Goal: Task Accomplishment & Management: Complete application form

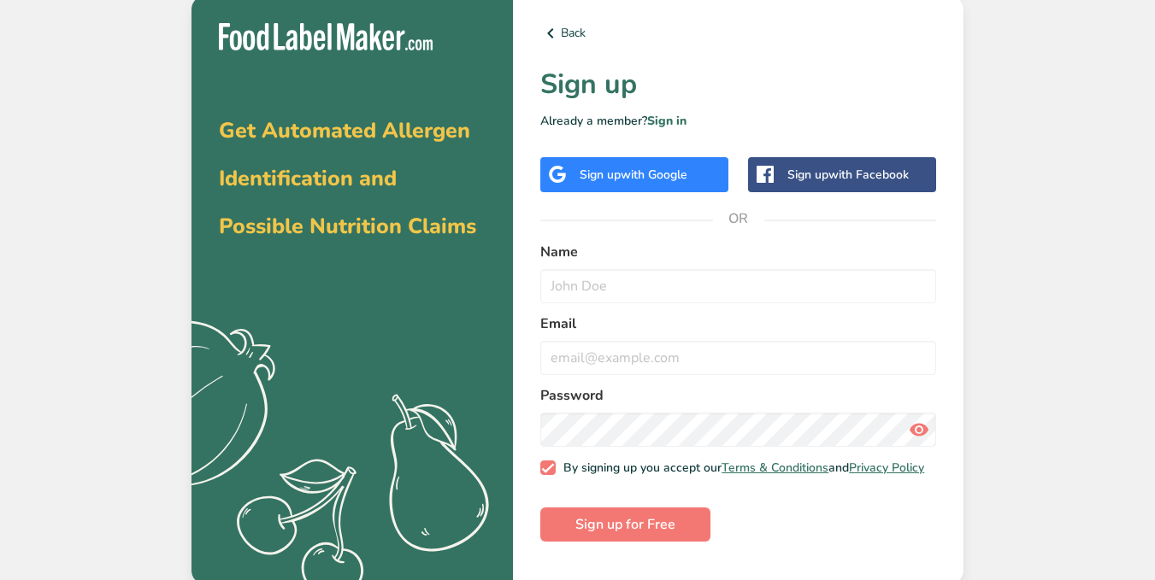
click at [662, 173] on span "with Google" at bounding box center [654, 175] width 67 height 16
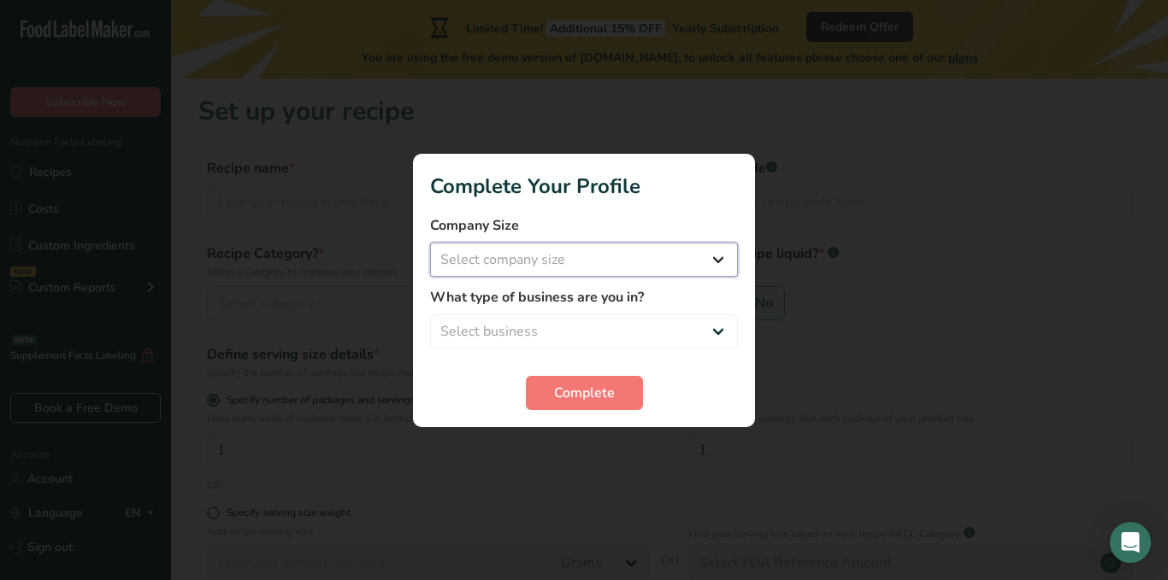
click at [607, 265] on select "Select company size Fewer than 10 Employees 10 to 50 Employees 51 to 500 Employ…" at bounding box center [584, 260] width 308 height 34
select select "2"
click at [430, 243] on select "Select company size Fewer than 10 Employees 10 to 50 Employees 51 to 500 Employ…" at bounding box center [584, 260] width 308 height 34
click at [545, 321] on select "Select business Packaged Food Manufacturer Restaurant & Cafe Bakery Meal Plans …" at bounding box center [584, 332] width 308 height 34
select select "5"
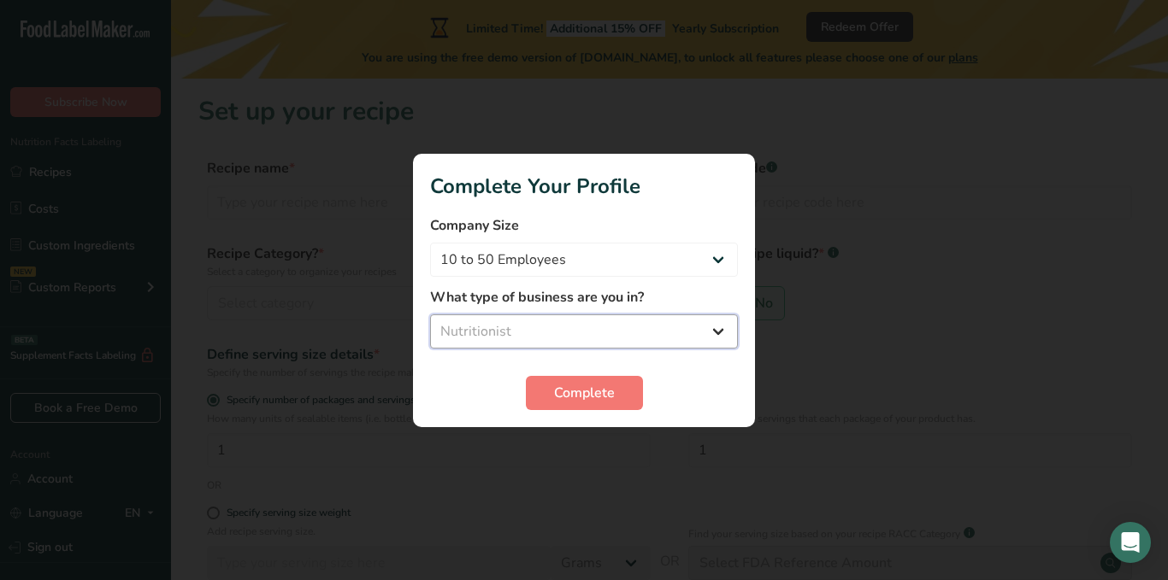
click at [430, 315] on select "Select business Packaged Food Manufacturer Restaurant & Cafe Bakery Meal Plans …" at bounding box center [584, 332] width 308 height 34
click at [557, 386] on span "Complete" at bounding box center [584, 393] width 61 height 21
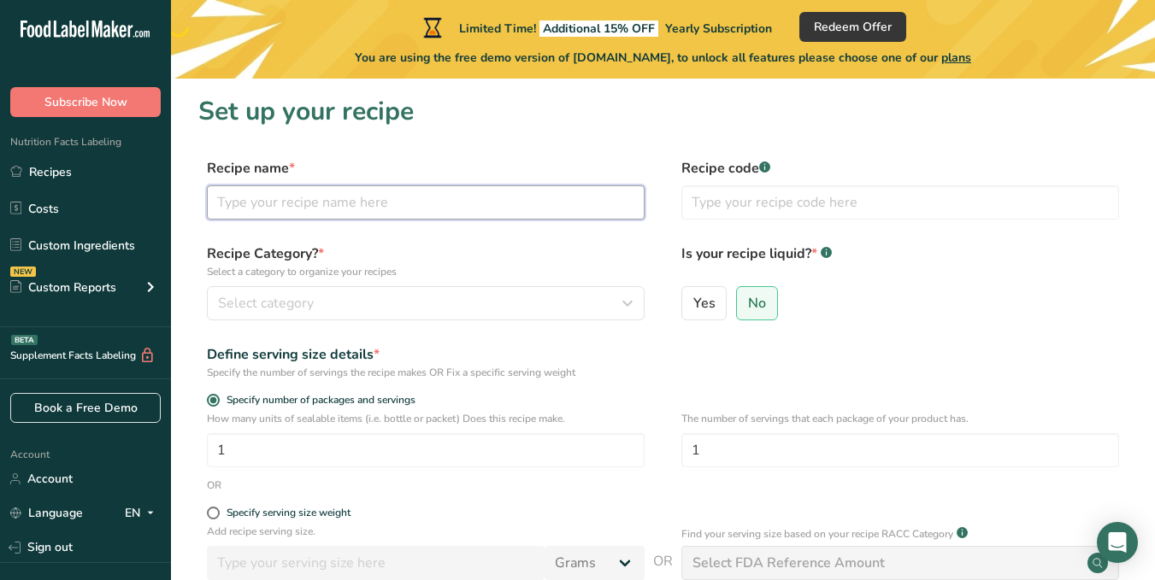
click at [350, 200] on input "text" at bounding box center [426, 202] width 438 height 34
click at [782, 205] on input "text" at bounding box center [900, 202] width 438 height 34
click at [695, 297] on span "Yes" at bounding box center [704, 303] width 22 height 17
click at [693, 297] on input "Yes" at bounding box center [687, 302] width 11 height 11
radio input "true"
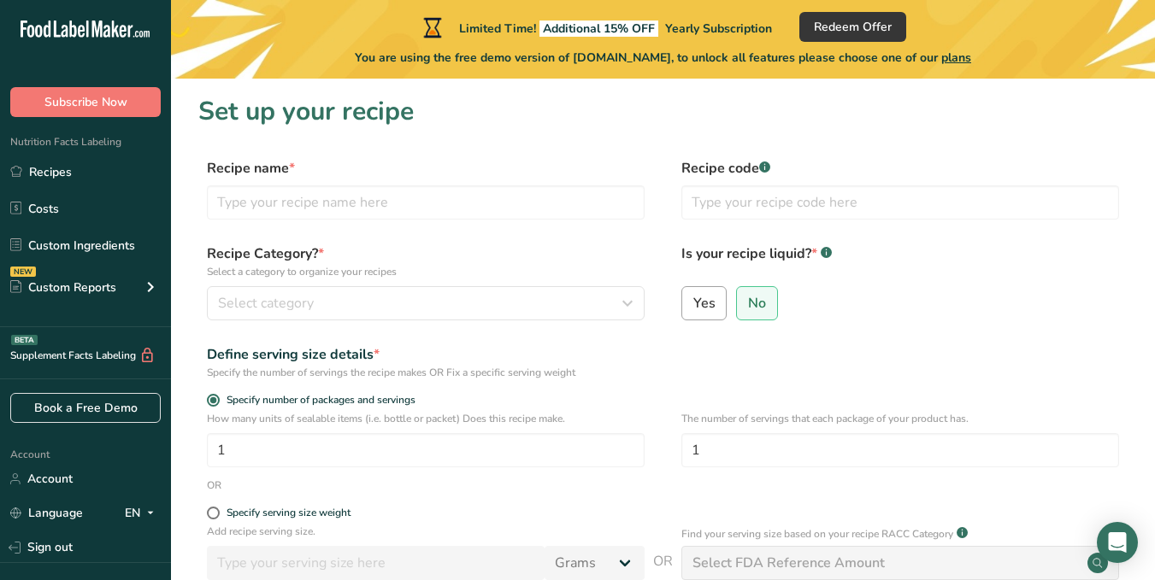
radio input "false"
select select "22"
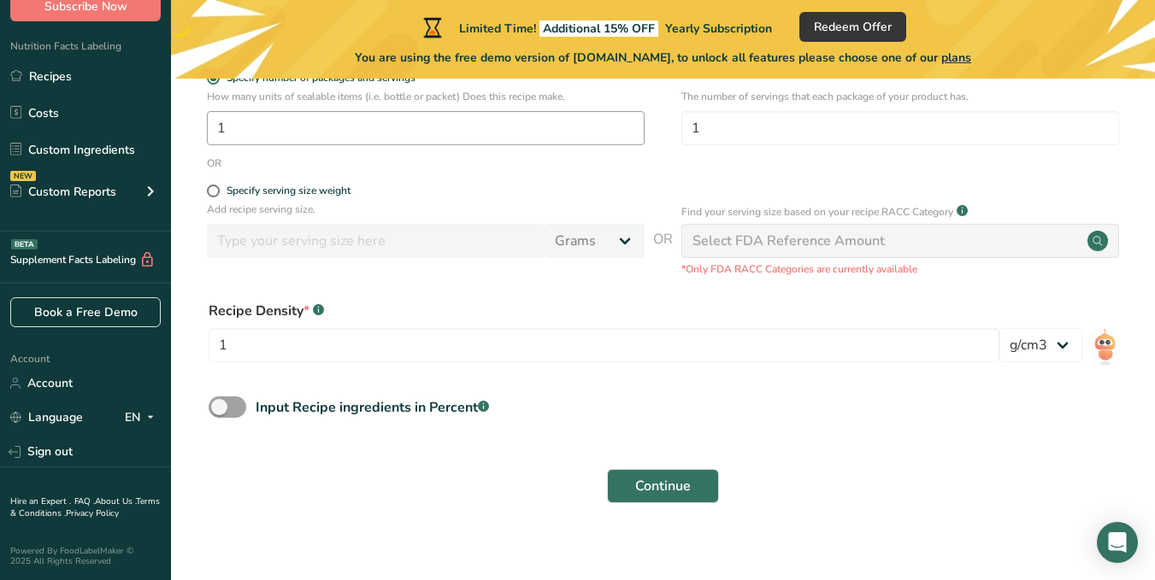
scroll to position [338, 0]
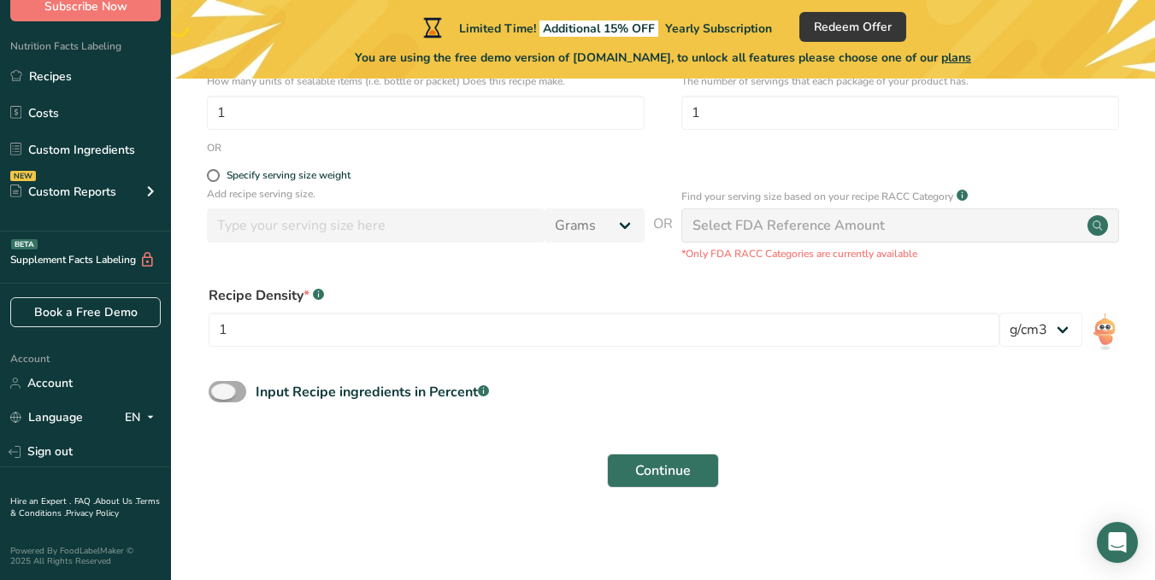
click at [227, 390] on span at bounding box center [228, 391] width 38 height 21
click at [220, 390] on input "Input Recipe ingredients in Percent .a-a{fill:#347362;}.b-a{fill:#fff;}" at bounding box center [214, 391] width 11 height 11
checkbox input "true"
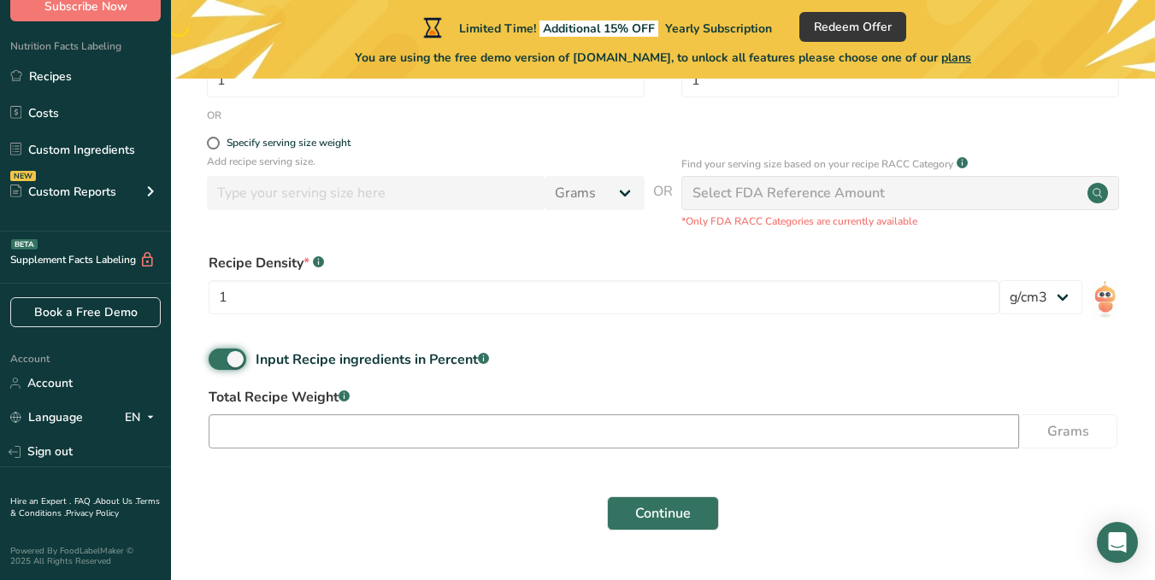
scroll to position [0, 0]
